Goal: Navigation & Orientation: Locate item on page

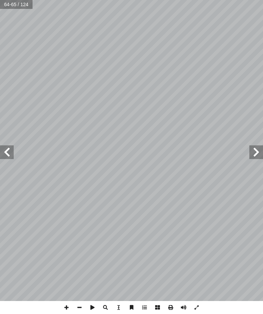
click at [2, 156] on span at bounding box center [7, 153] width 14 height 14
click at [13, 151] on span at bounding box center [7, 153] width 14 height 14
click at [8, 150] on span at bounding box center [7, 153] width 14 height 14
click at [253, 158] on span at bounding box center [256, 153] width 14 height 14
click at [255, 148] on span at bounding box center [256, 153] width 14 height 14
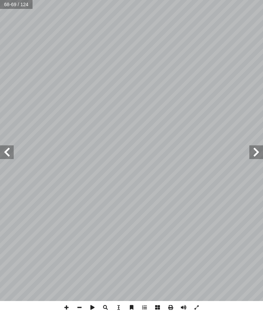
click at [251, 152] on span at bounding box center [256, 153] width 14 height 14
click at [254, 157] on span at bounding box center [256, 153] width 14 height 14
click at [250, 154] on span at bounding box center [256, 153] width 14 height 14
click at [255, 150] on span at bounding box center [256, 153] width 14 height 14
click at [7, 153] on span at bounding box center [7, 153] width 14 height 14
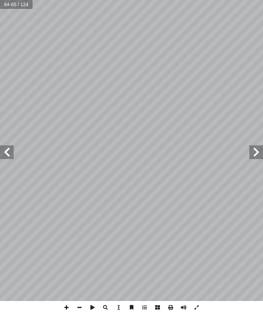
click at [9, 151] on span at bounding box center [7, 153] width 14 height 14
